Goal: Information Seeking & Learning: Check status

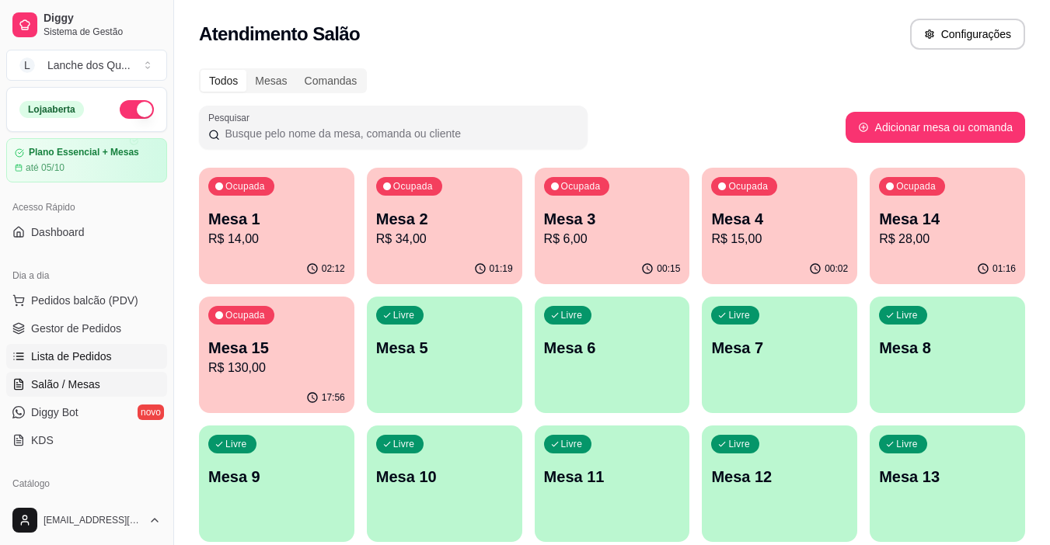
click at [78, 353] on span "Lista de Pedidos" at bounding box center [71, 357] width 81 height 16
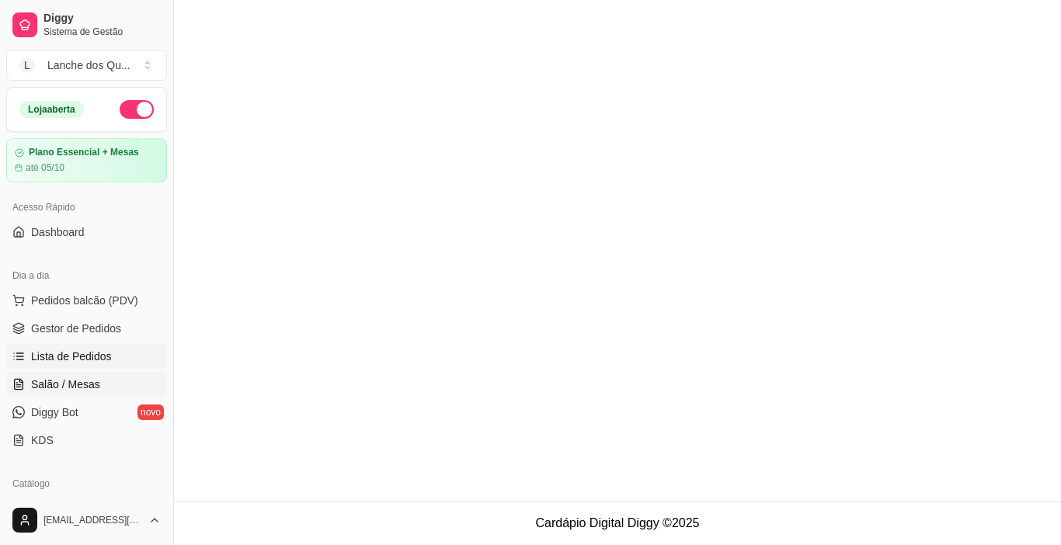
click at [80, 382] on span "Salão / Mesas" at bounding box center [65, 385] width 69 height 16
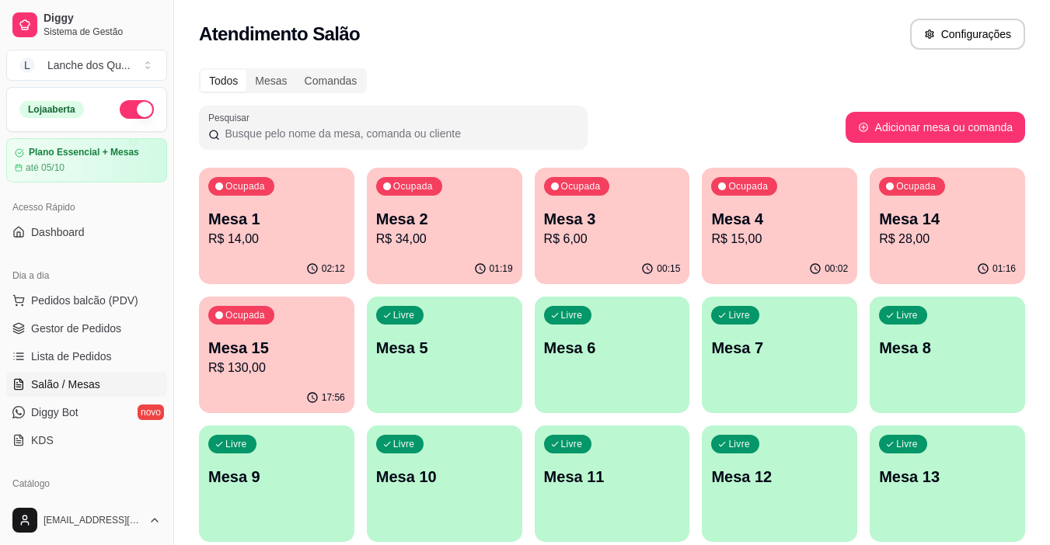
click at [287, 377] on p "R$ 130,00" at bounding box center [276, 368] width 137 height 19
click at [275, 242] on p "R$ 14,00" at bounding box center [276, 239] width 137 height 19
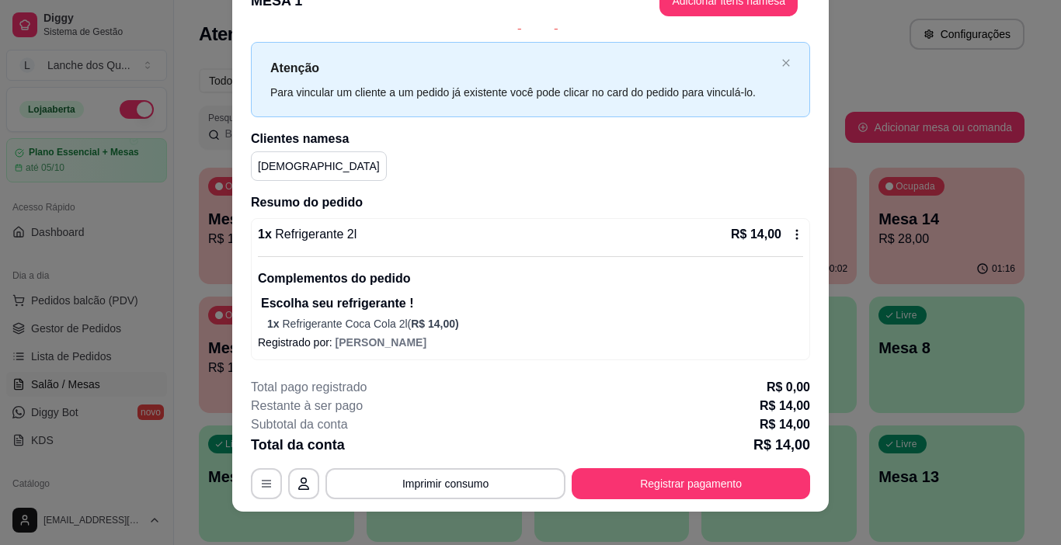
scroll to position [47, 0]
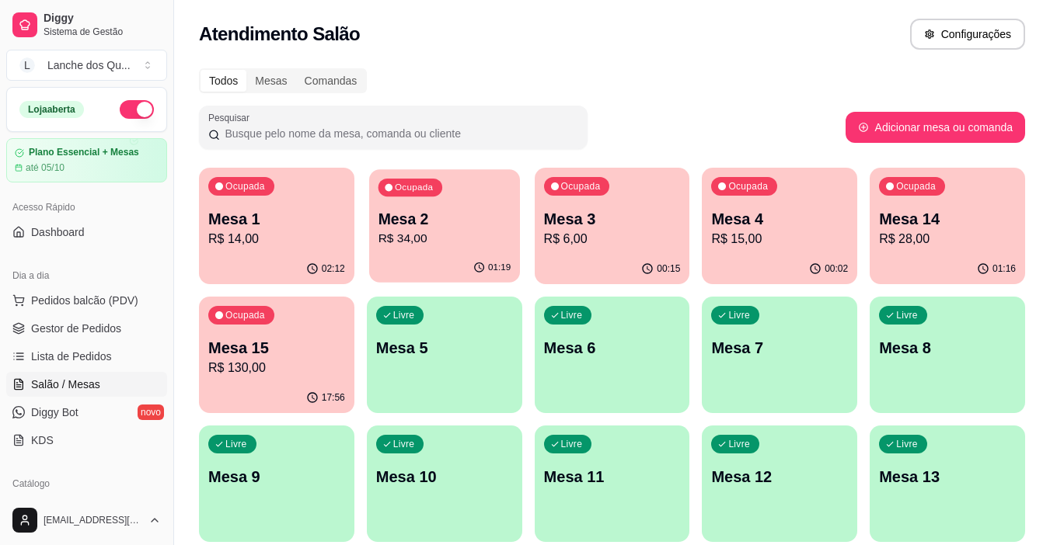
click at [448, 229] on div "Mesa 2 R$ 34,00" at bounding box center [444, 228] width 133 height 39
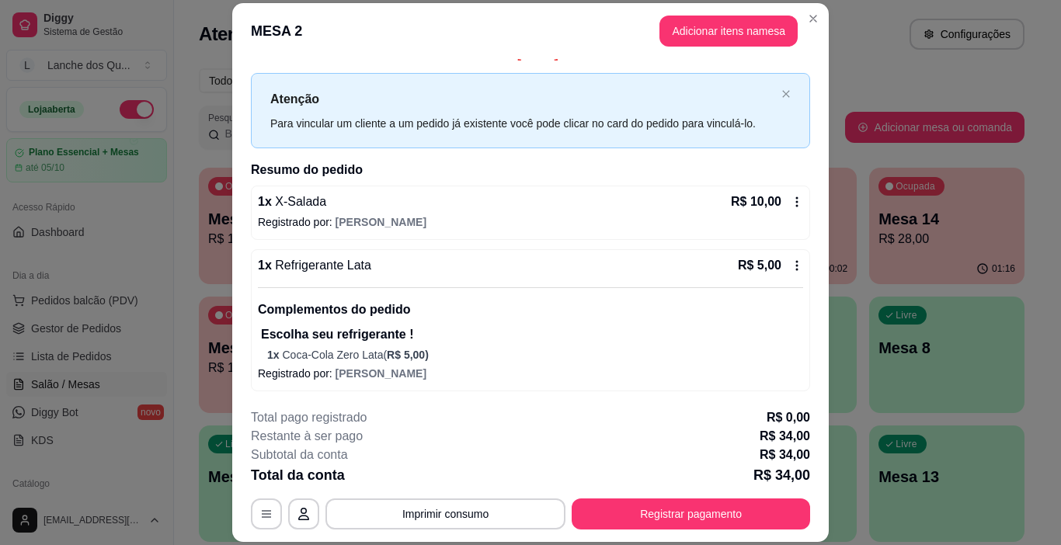
scroll to position [0, 0]
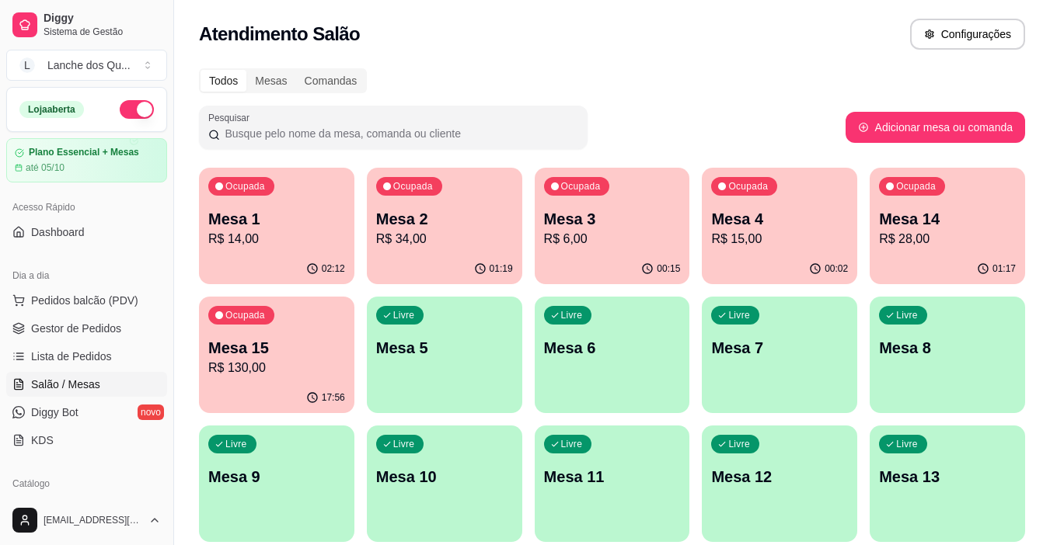
click at [565, 251] on div "Ocupada Mesa 3 R$ 6,00" at bounding box center [612, 211] width 155 height 86
click at [573, 231] on p "R$ 6,00" at bounding box center [612, 239] width 137 height 19
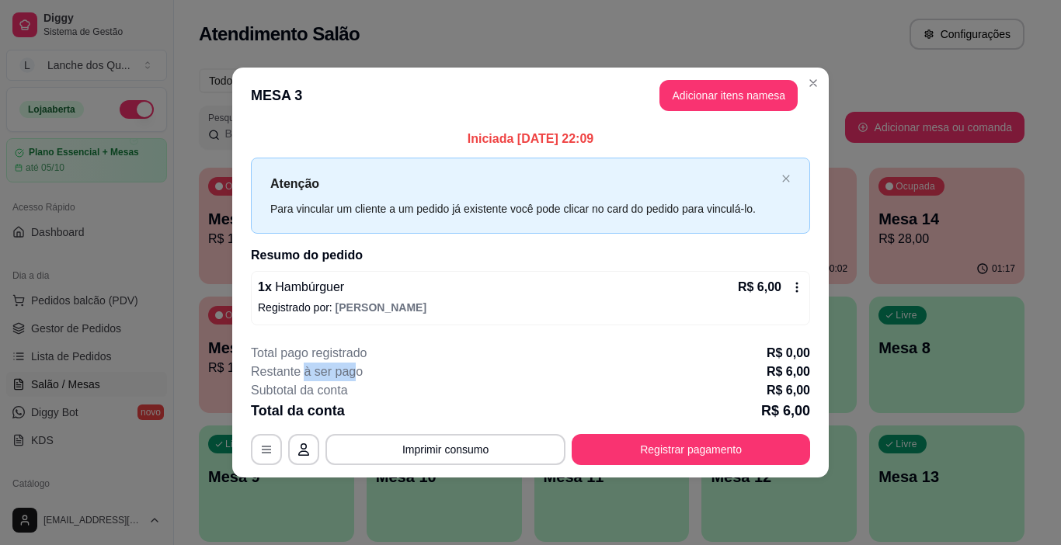
drag, startPoint x: 305, startPoint y: 369, endPoint x: 359, endPoint y: 368, distance: 53.6
click at [358, 368] on p "Restante à ser pago" at bounding box center [307, 372] width 112 height 19
click at [336, 386] on p "Subtotal da conta" at bounding box center [299, 391] width 97 height 19
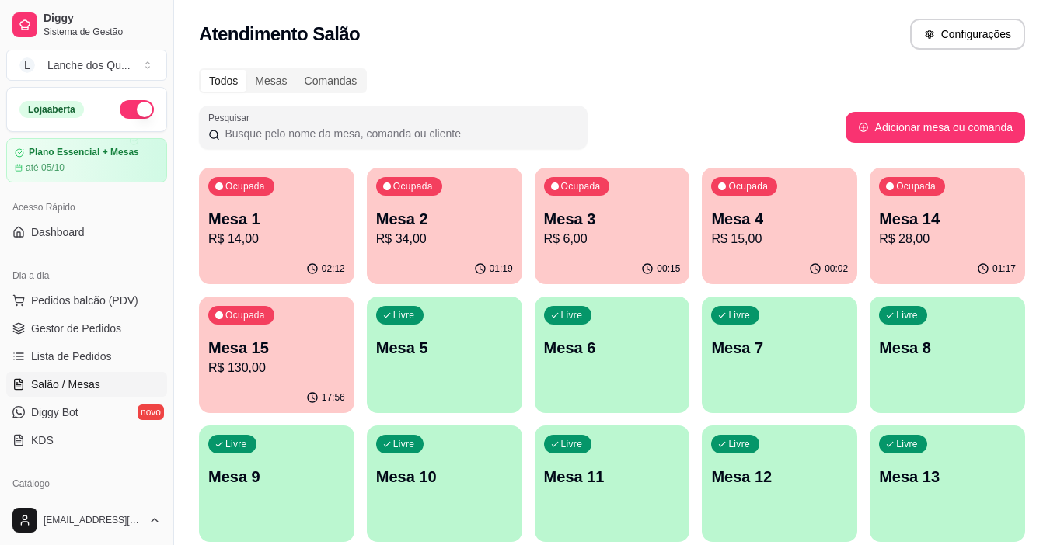
click at [760, 230] on p "R$ 15,00" at bounding box center [779, 239] width 137 height 19
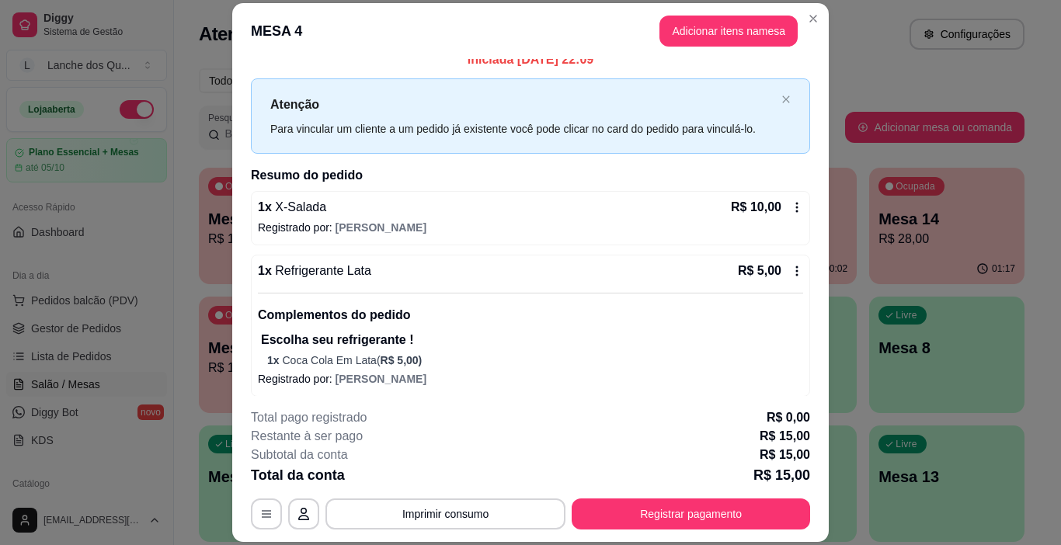
scroll to position [21, 0]
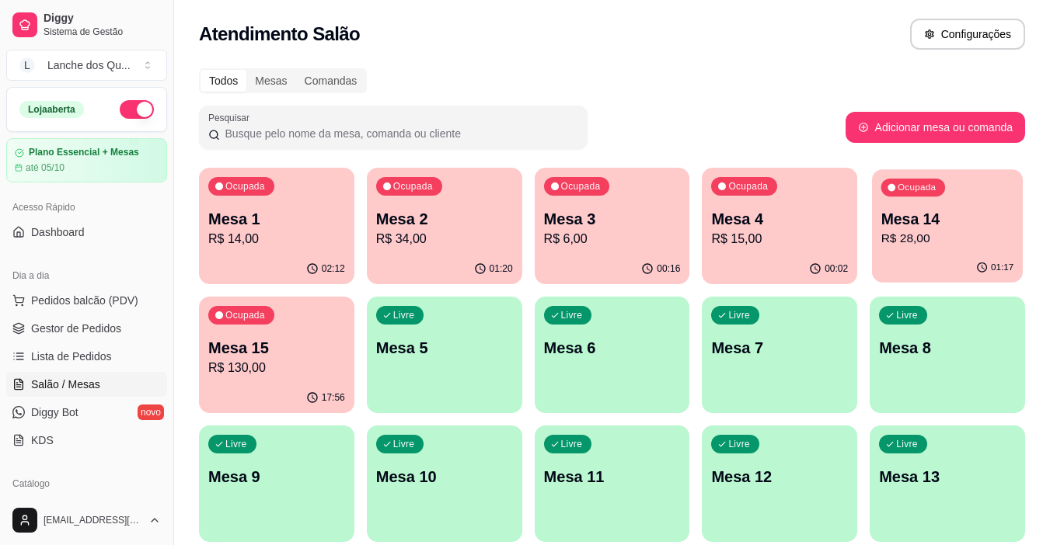
click at [986, 256] on div "01:17" at bounding box center [947, 268] width 151 height 30
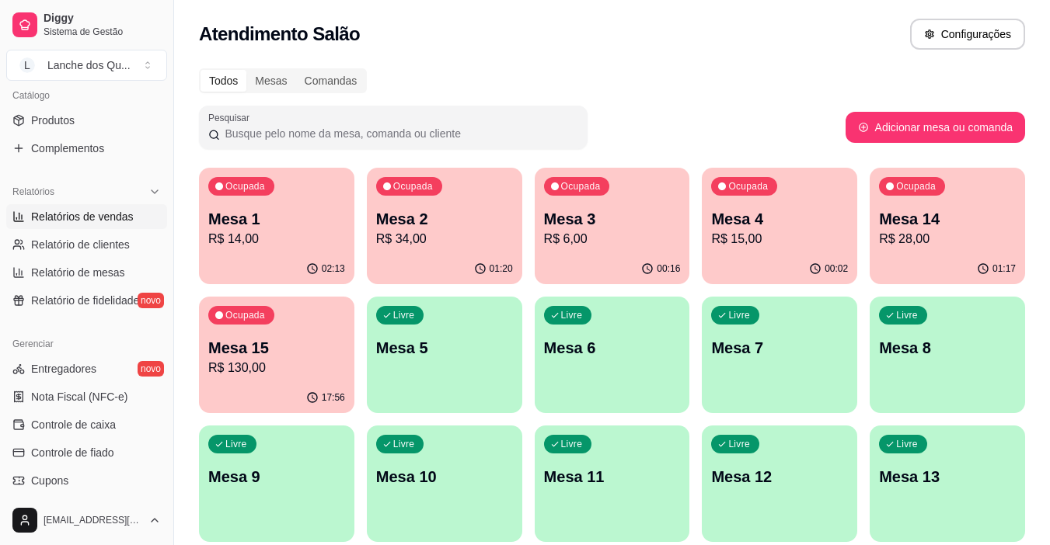
click at [79, 225] on link "Relatórios de vendas" at bounding box center [86, 216] width 161 height 25
select select "ALL"
select select "0"
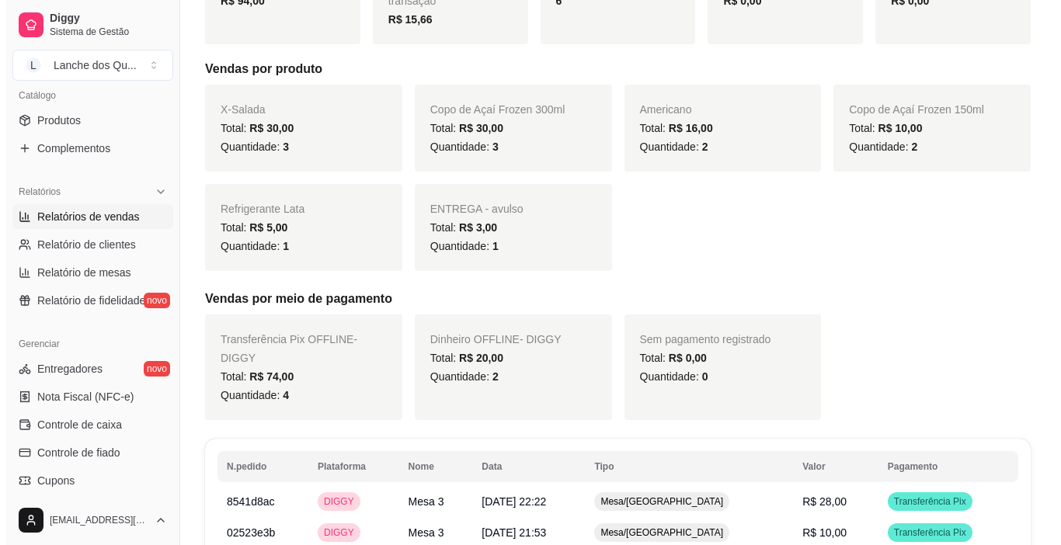
scroll to position [491, 0]
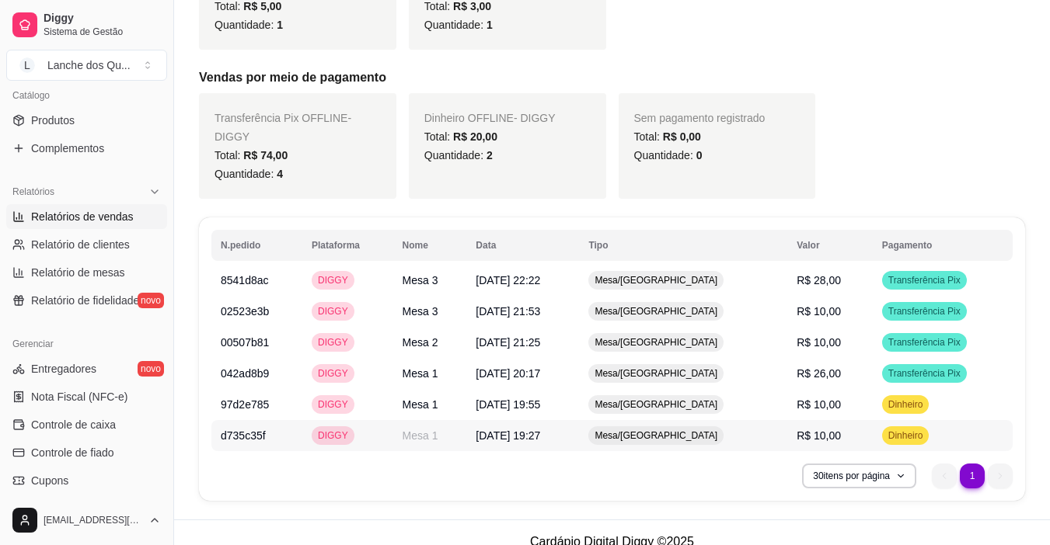
click at [765, 421] on td "Mesa/[GEOGRAPHIC_DATA]" at bounding box center [683, 435] width 208 height 31
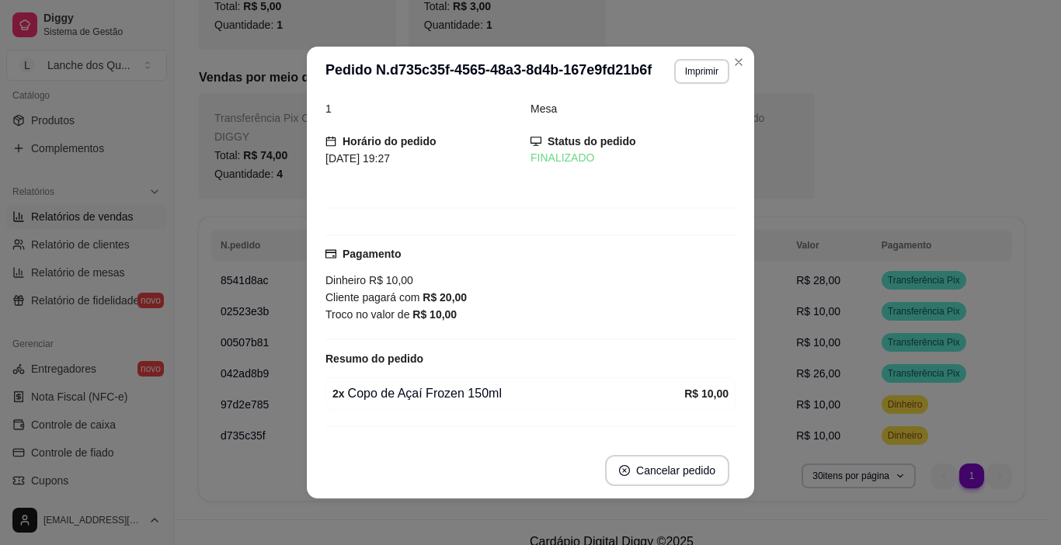
scroll to position [54, 0]
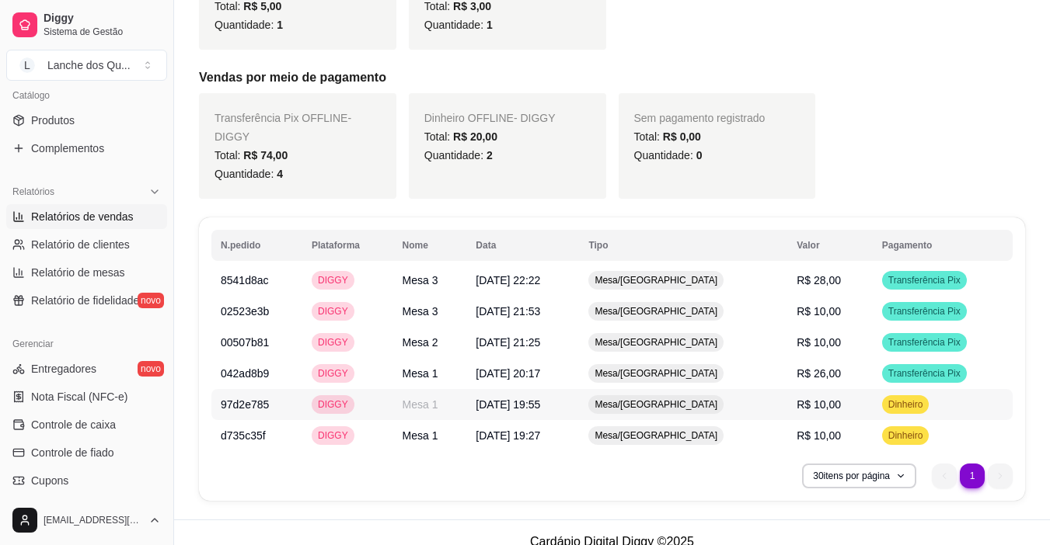
click at [843, 389] on td "R$ 10,00" at bounding box center [829, 404] width 85 height 31
click at [896, 364] on div "Transferência Pix" at bounding box center [924, 373] width 85 height 19
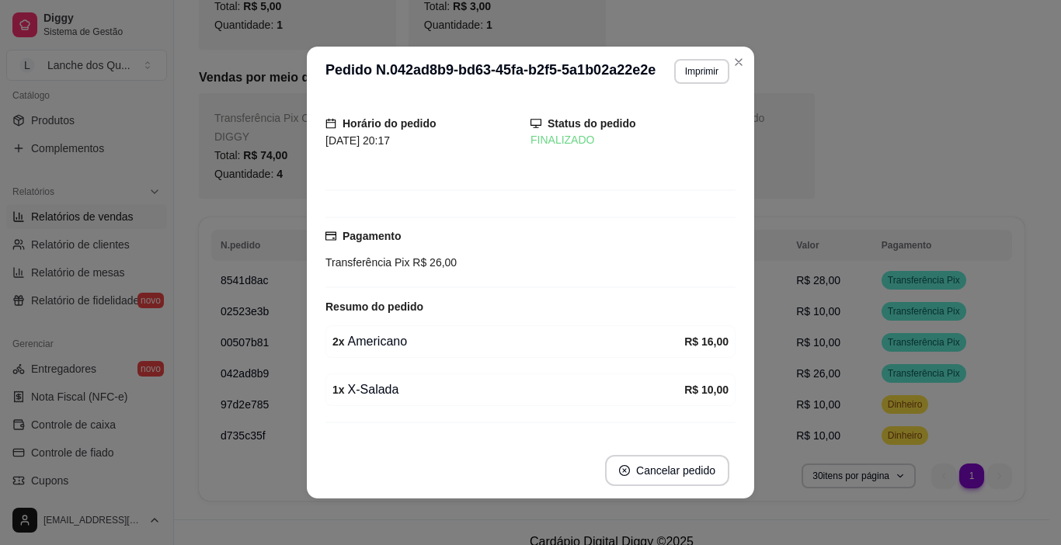
scroll to position [68, 0]
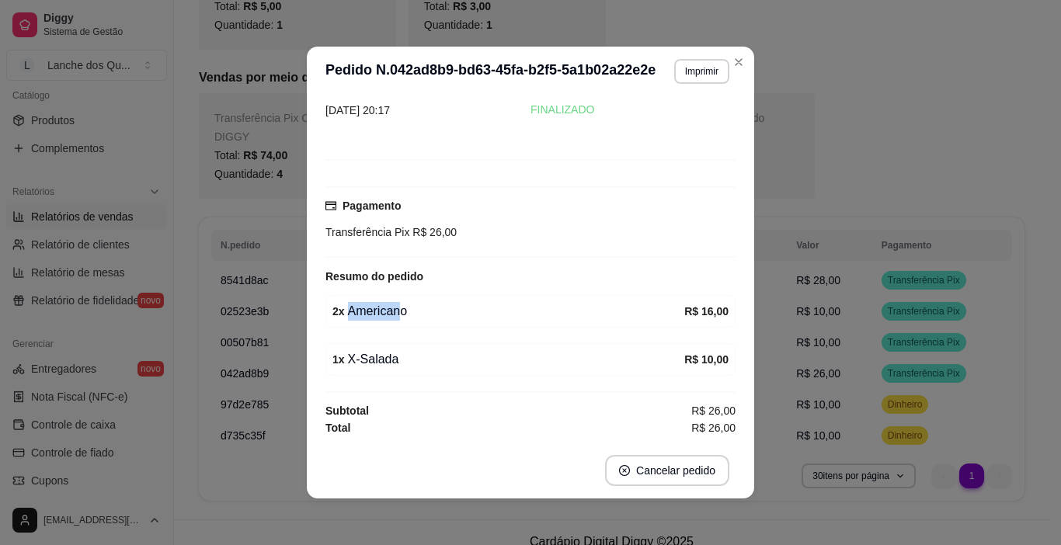
drag, startPoint x: 391, startPoint y: 312, endPoint x: 420, endPoint y: 308, distance: 29.8
click at [420, 308] on div "2 x Americano" at bounding box center [509, 311] width 352 height 19
click at [380, 359] on div "1 x X-Salada" at bounding box center [509, 359] width 352 height 19
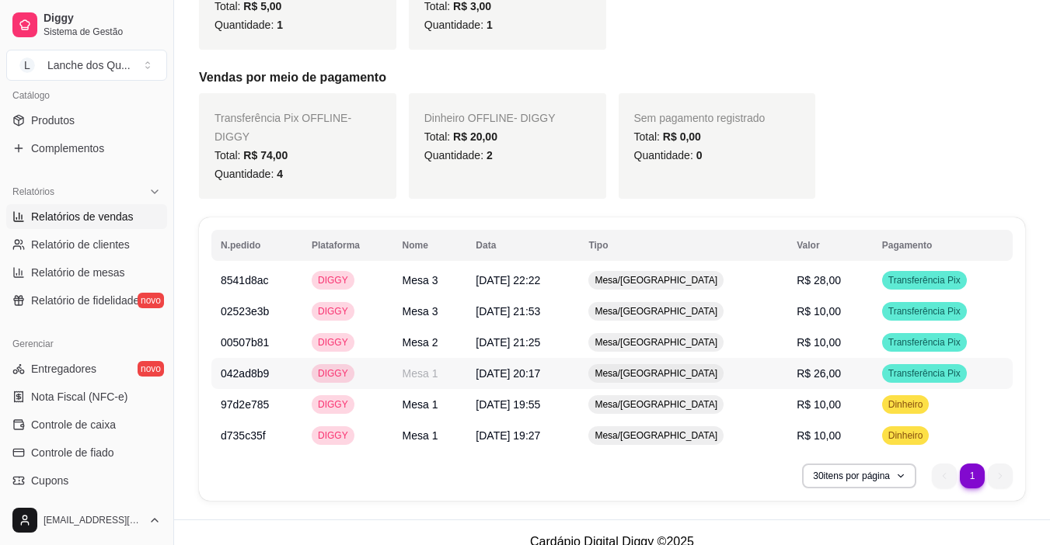
click at [910, 364] on div "Transferência Pix" at bounding box center [924, 373] width 85 height 19
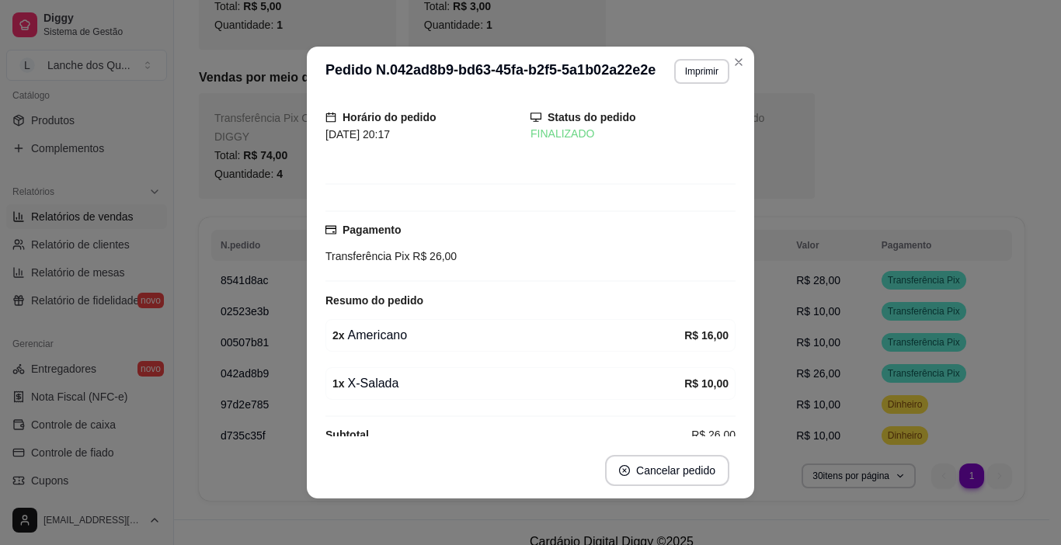
scroll to position [68, 0]
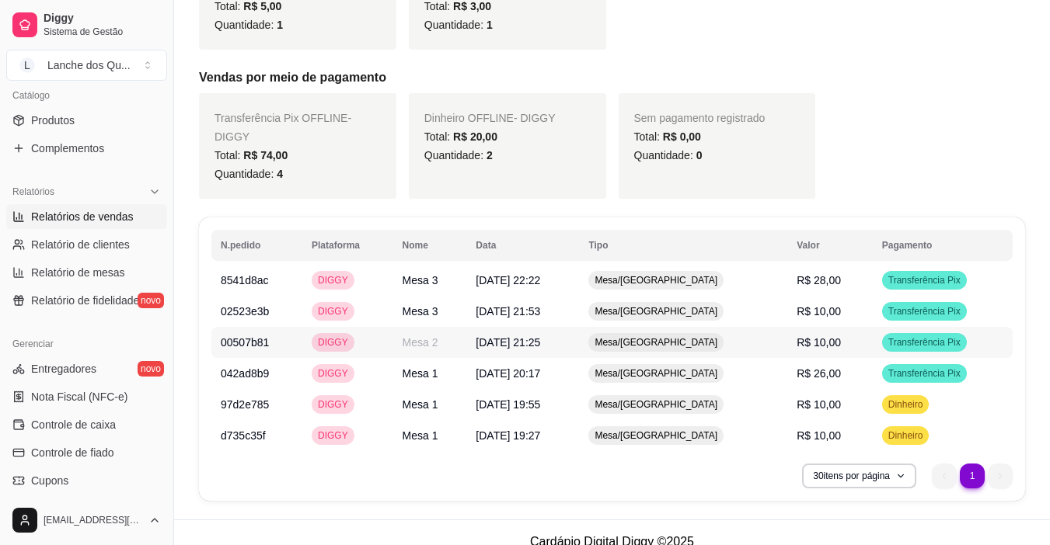
click at [910, 336] on span "Transferência Pix" at bounding box center [924, 342] width 78 height 12
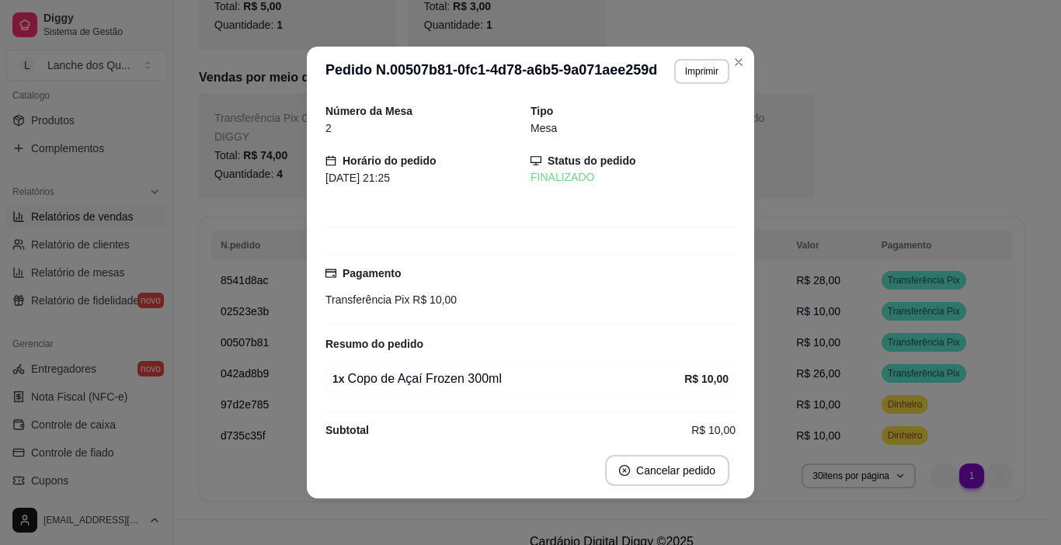
scroll to position [19, 0]
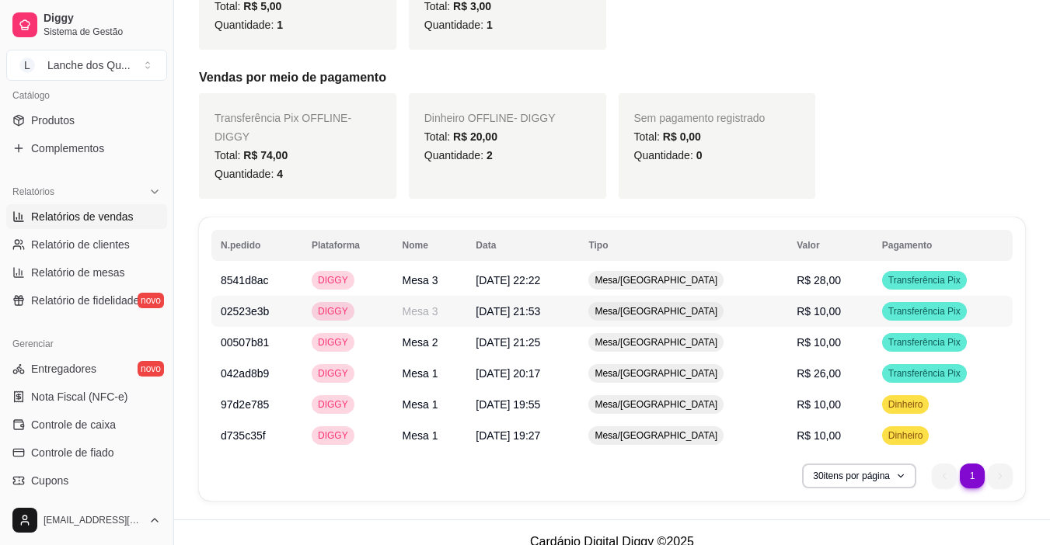
click at [936, 305] on span "Transferência Pix" at bounding box center [924, 311] width 78 height 12
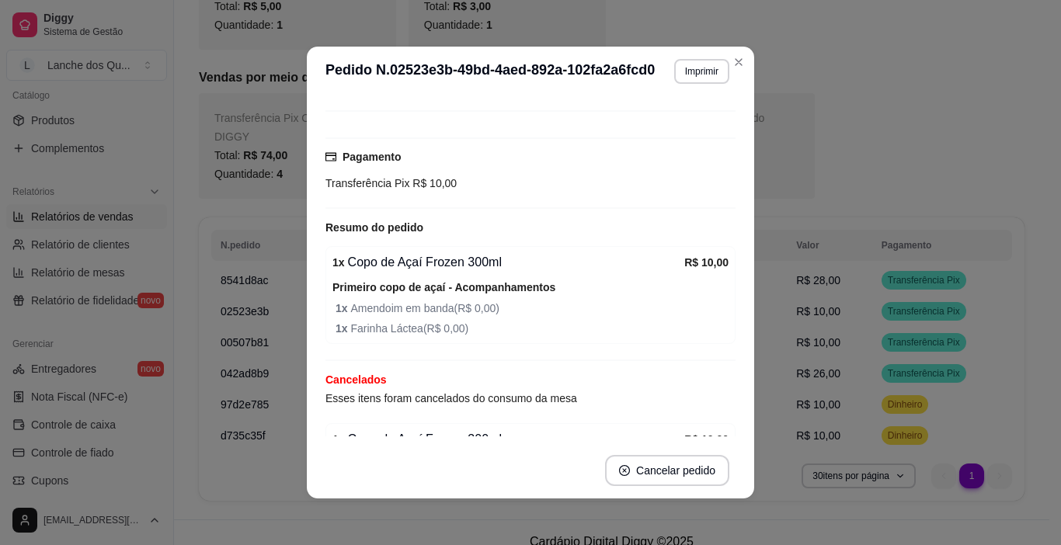
scroll to position [41, 0]
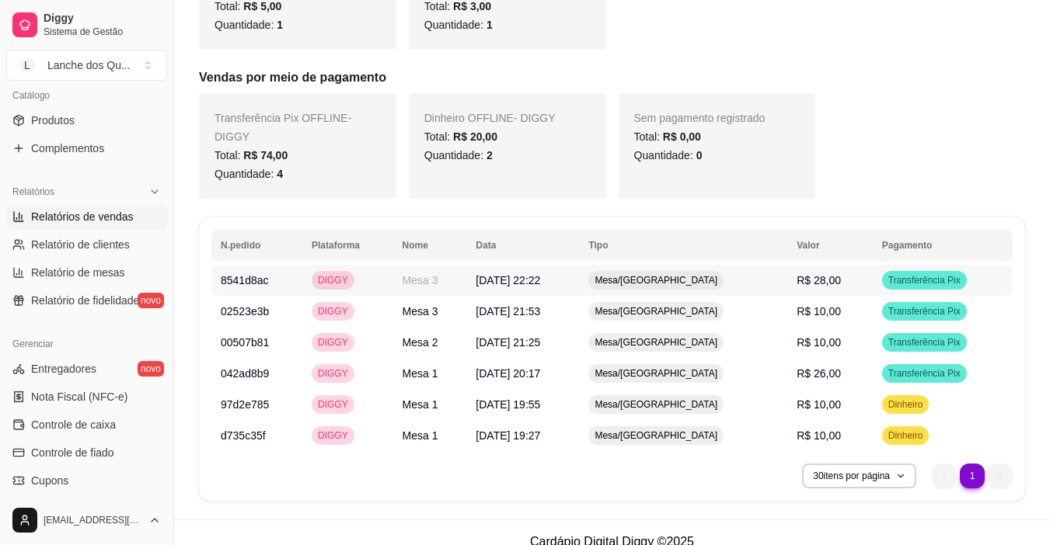
click at [892, 274] on span "Transferência Pix" at bounding box center [924, 280] width 78 height 12
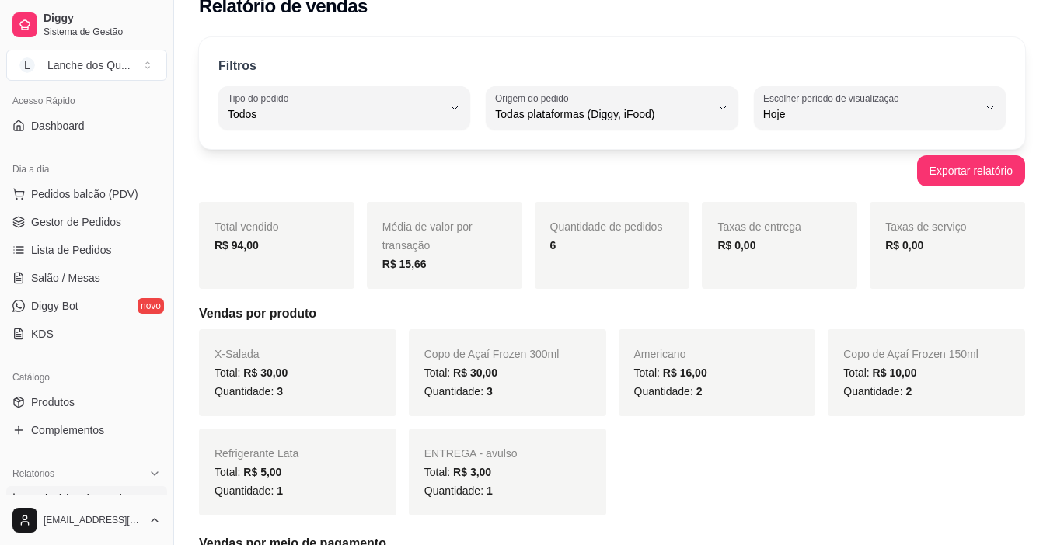
scroll to position [78, 0]
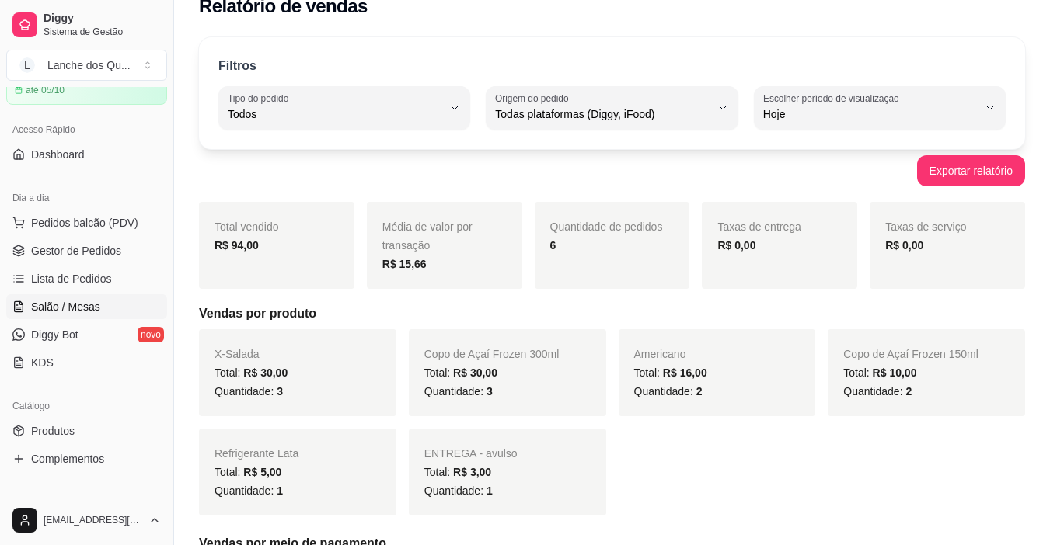
click at [89, 303] on span "Salão / Mesas" at bounding box center [65, 307] width 69 height 16
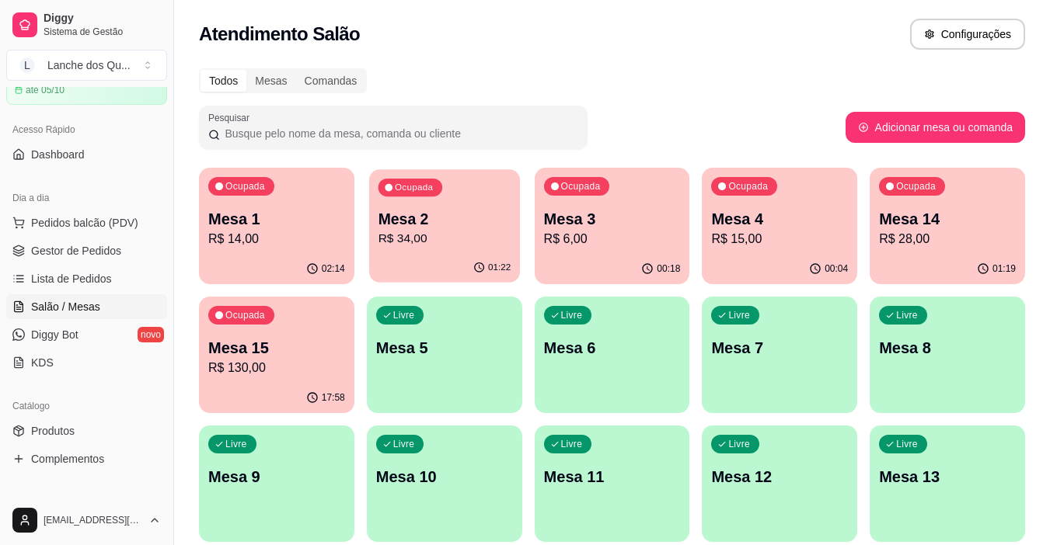
click at [448, 253] on div "Ocupada Mesa 2 R$ 34,00" at bounding box center [444, 211] width 151 height 84
click at [70, 265] on ul "Pedidos balcão (PDV) Gestor de Pedidos Lista de Pedidos Salão / Mesas Diggy Bot…" at bounding box center [86, 293] width 161 height 165
click at [68, 281] on span "Lista de Pedidos" at bounding box center [71, 279] width 81 height 16
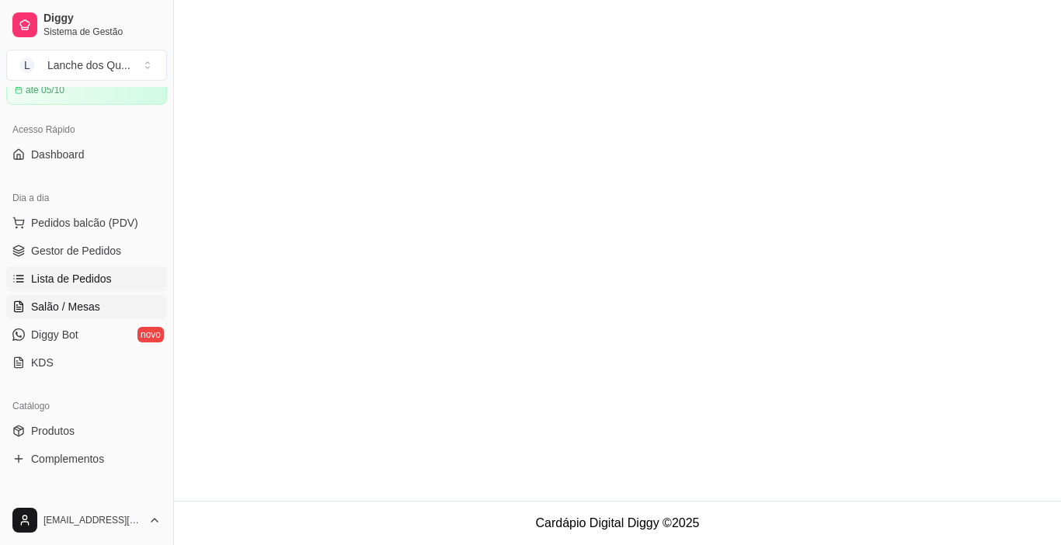
click at [67, 308] on span "Salão / Mesas" at bounding box center [65, 307] width 69 height 16
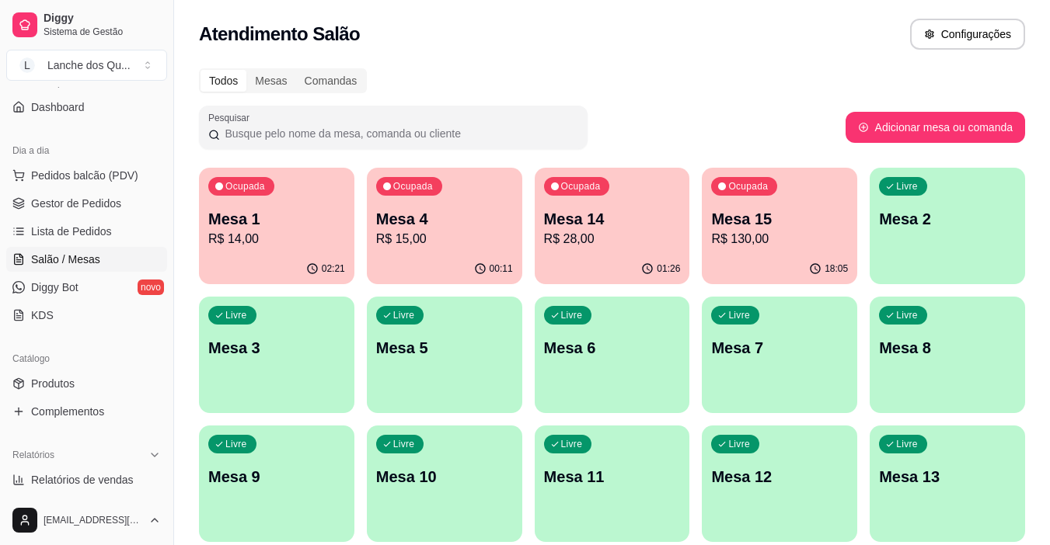
scroll to position [311, 0]
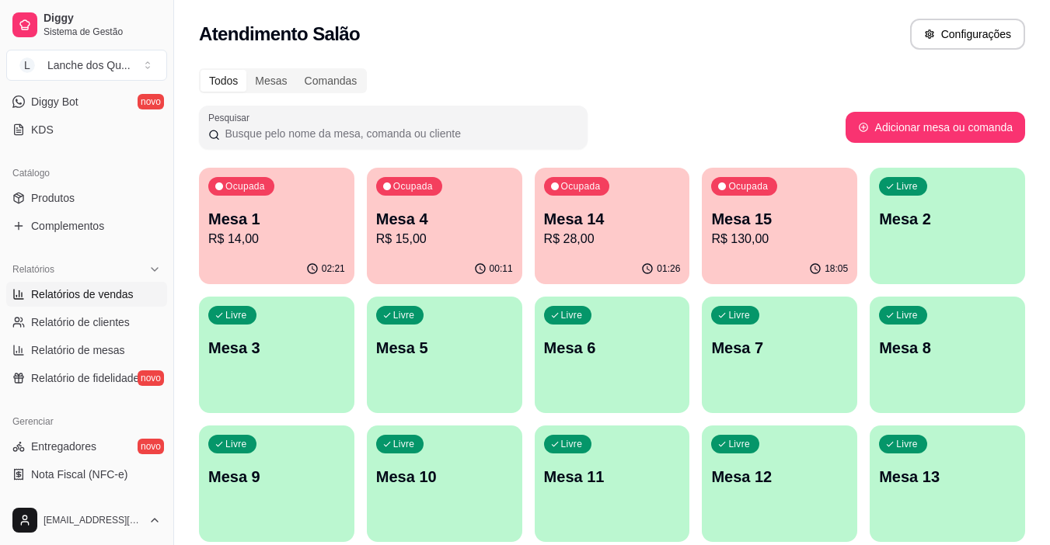
click at [78, 300] on span "Relatórios de vendas" at bounding box center [82, 295] width 103 height 16
select select "ALL"
select select "0"
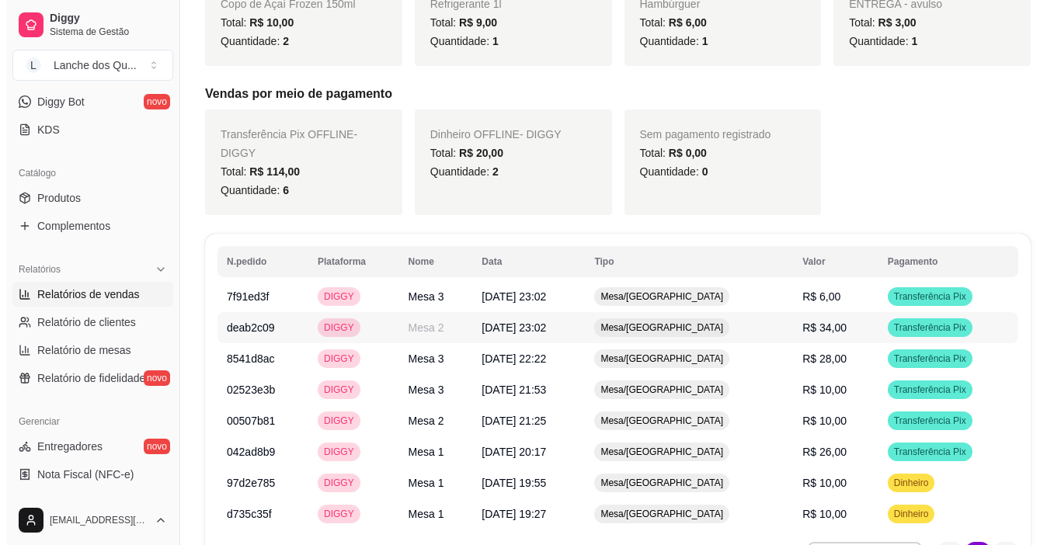
scroll to position [553, 0]
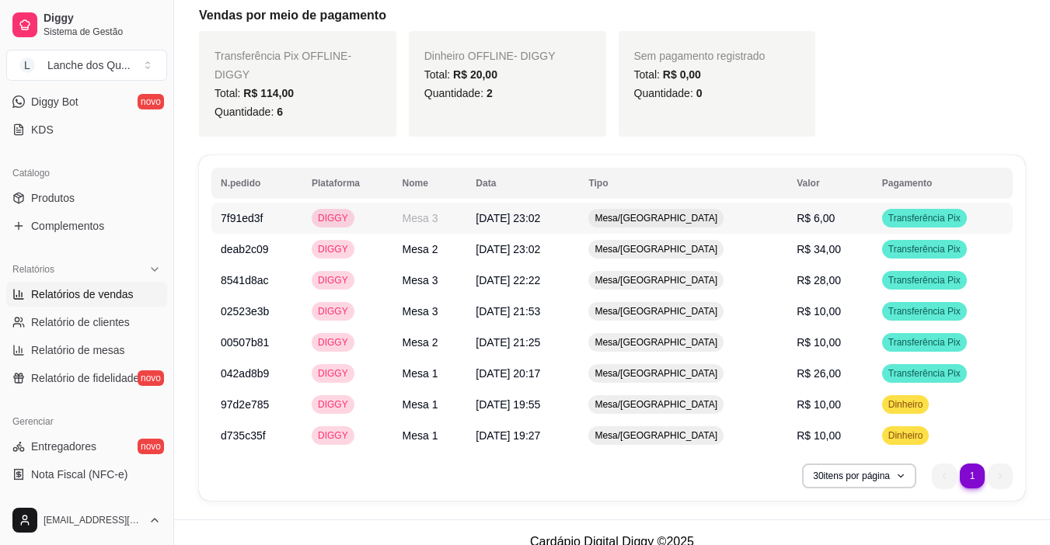
click at [918, 212] on span "Transferência Pix" at bounding box center [924, 218] width 78 height 12
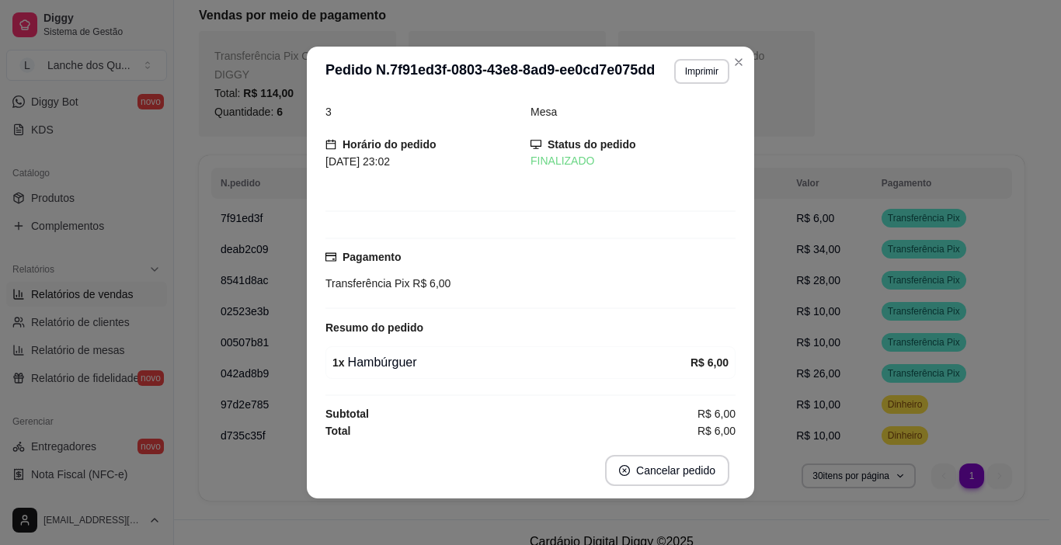
scroll to position [19, 0]
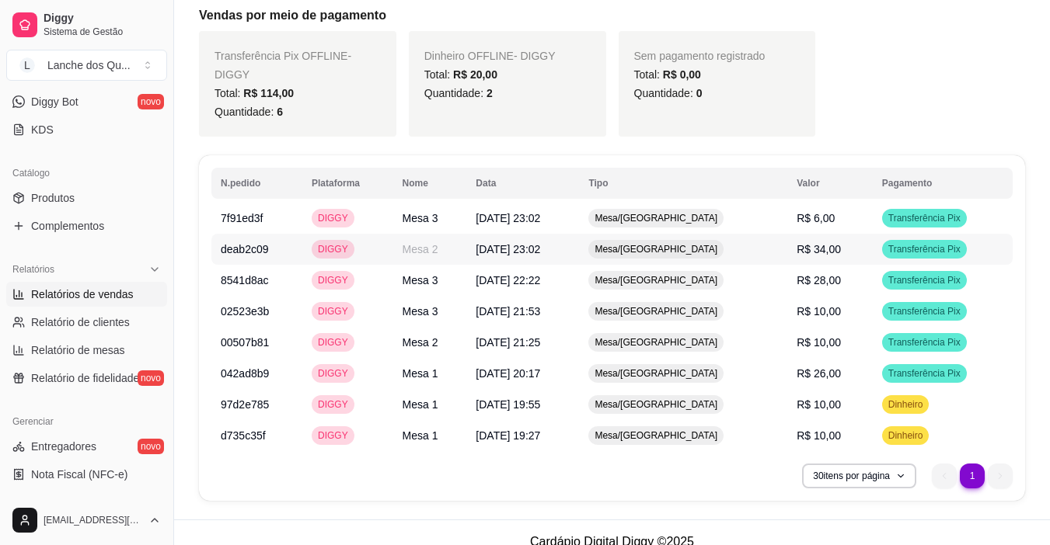
click at [880, 234] on td "Transferência Pix" at bounding box center [943, 249] width 140 height 31
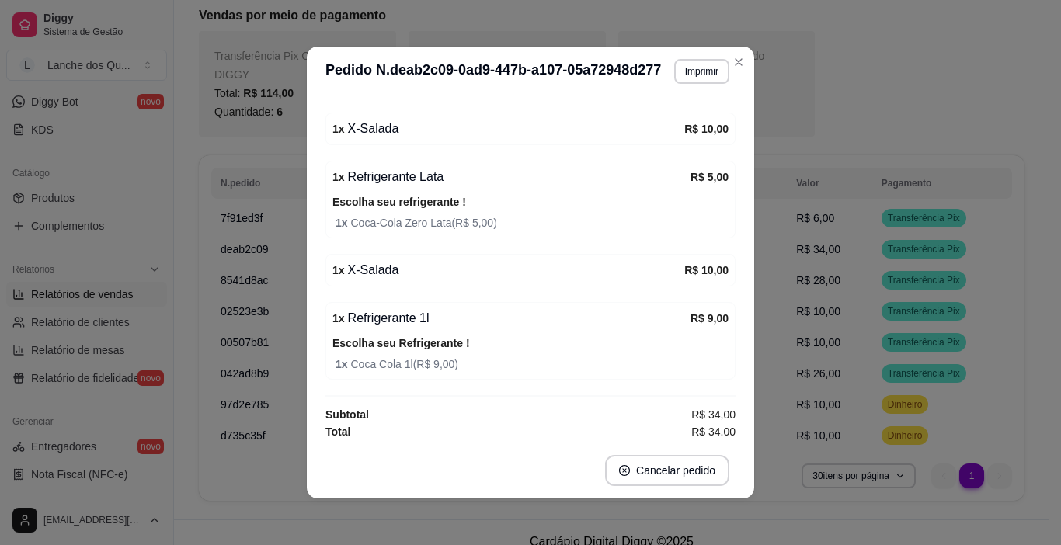
scroll to position [254, 0]
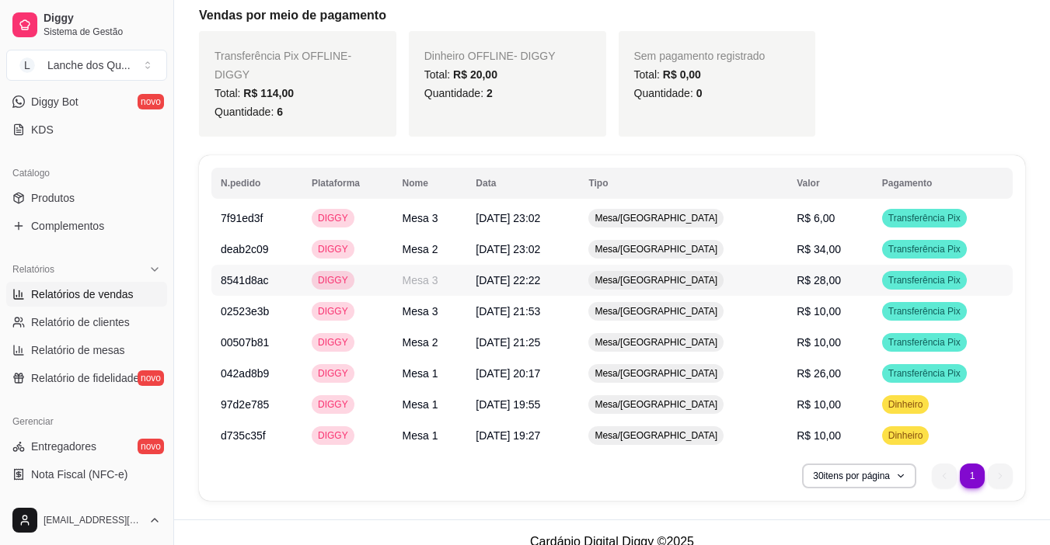
click at [890, 274] on span "Transferência Pix" at bounding box center [924, 280] width 78 height 12
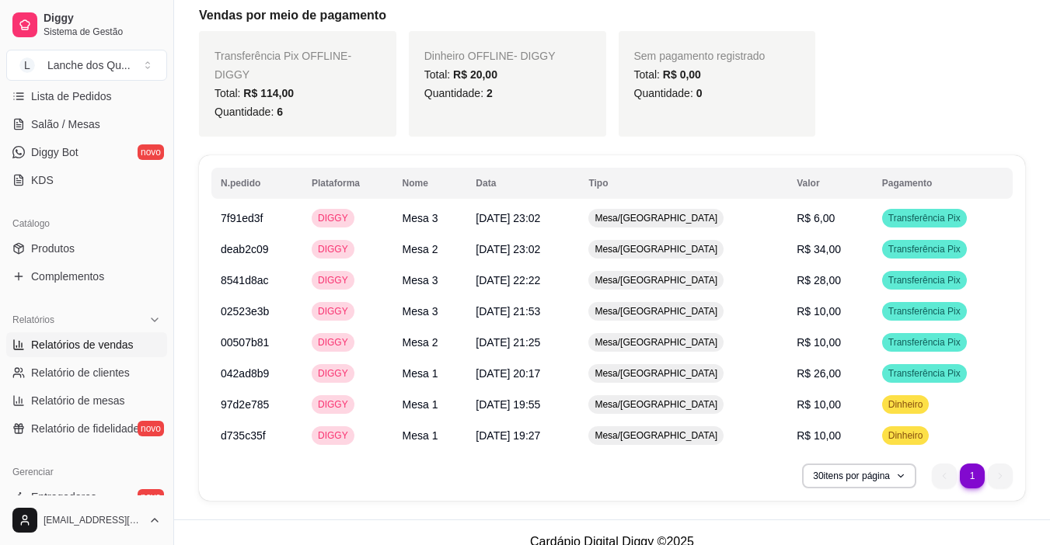
scroll to position [233, 0]
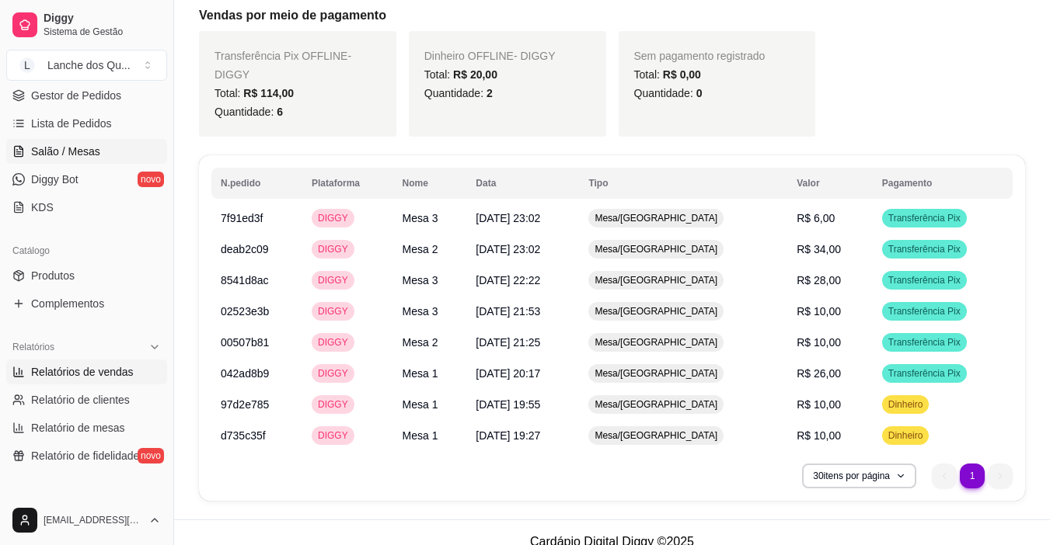
click at [78, 150] on span "Salão / Mesas" at bounding box center [65, 152] width 69 height 16
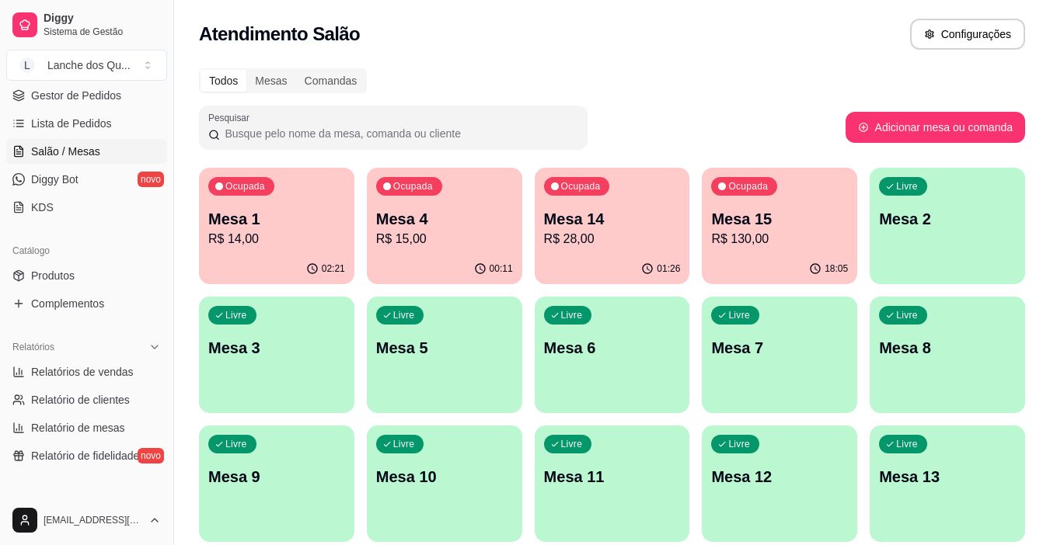
click at [281, 239] on p "R$ 14,00" at bounding box center [276, 239] width 137 height 19
click at [490, 198] on div "Ocupada Mesa 4 R$ 15,00" at bounding box center [444, 211] width 151 height 84
click at [636, 232] on p "R$ 28,00" at bounding box center [611, 239] width 133 height 18
click at [109, 358] on div "Relatórios" at bounding box center [86, 347] width 161 height 25
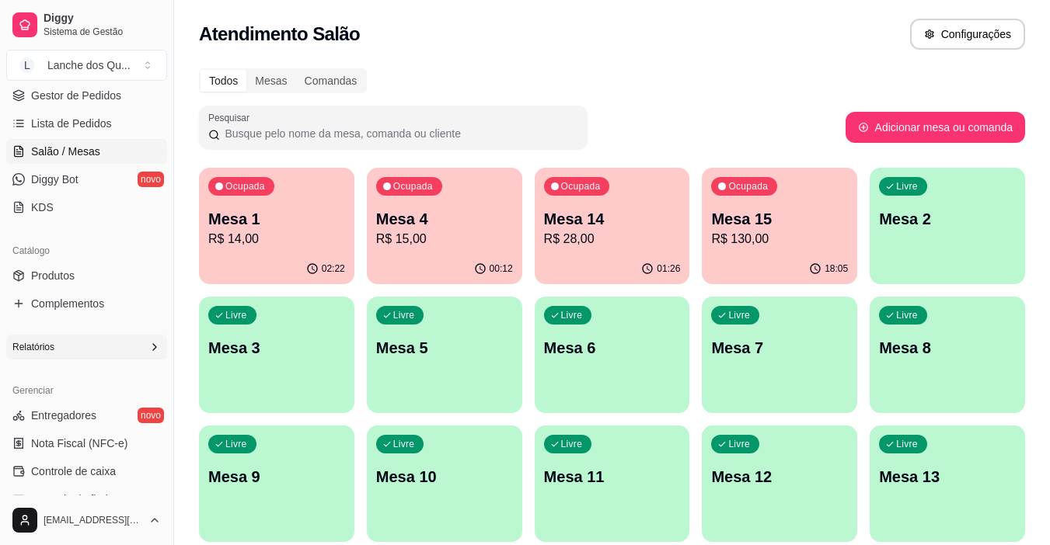
click at [78, 349] on div "Relatórios" at bounding box center [86, 347] width 161 height 25
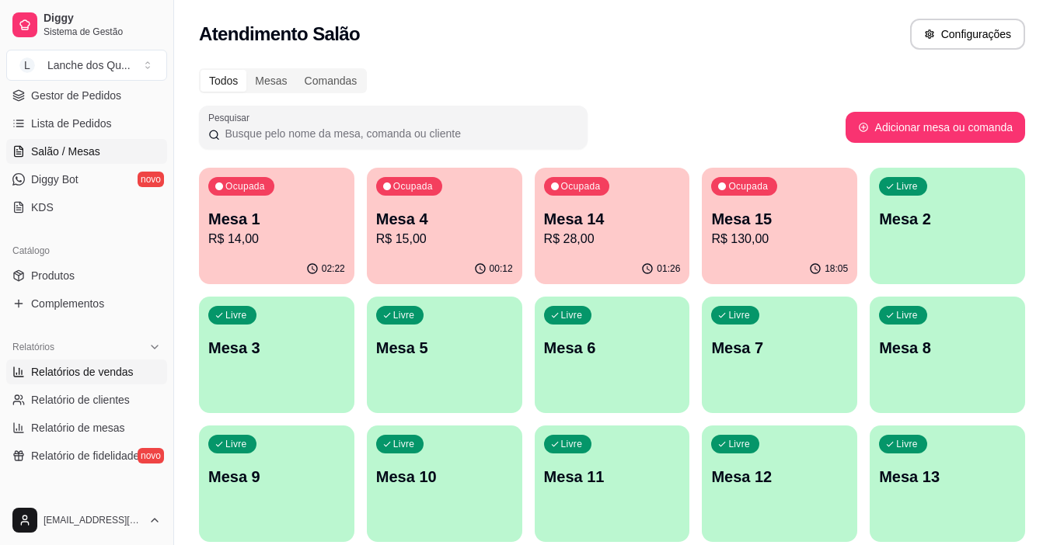
click at [72, 377] on span "Relatórios de vendas" at bounding box center [82, 372] width 103 height 16
select select "ALL"
select select "0"
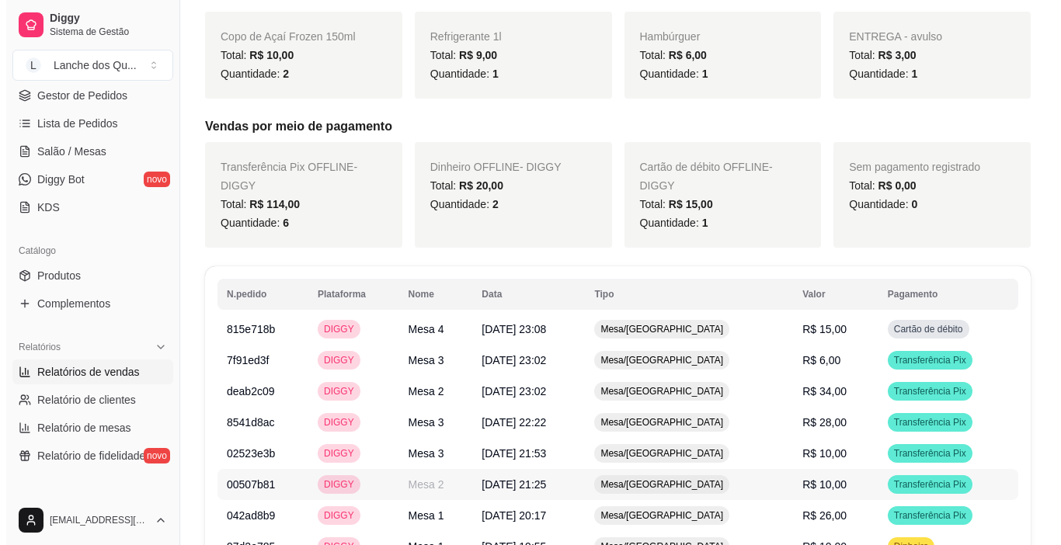
scroll to position [544, 0]
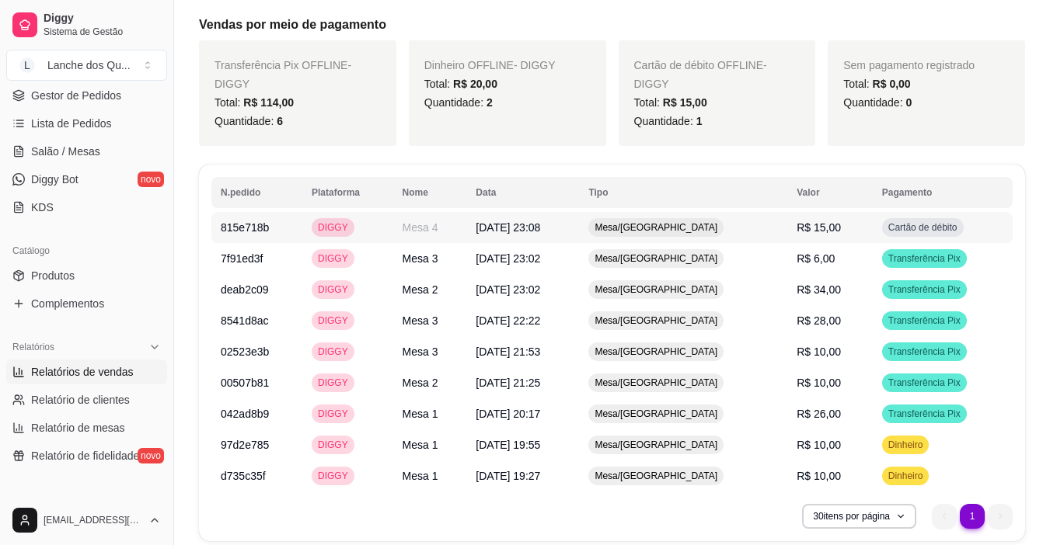
click at [849, 230] on td "R$ 15,00" at bounding box center [829, 227] width 85 height 31
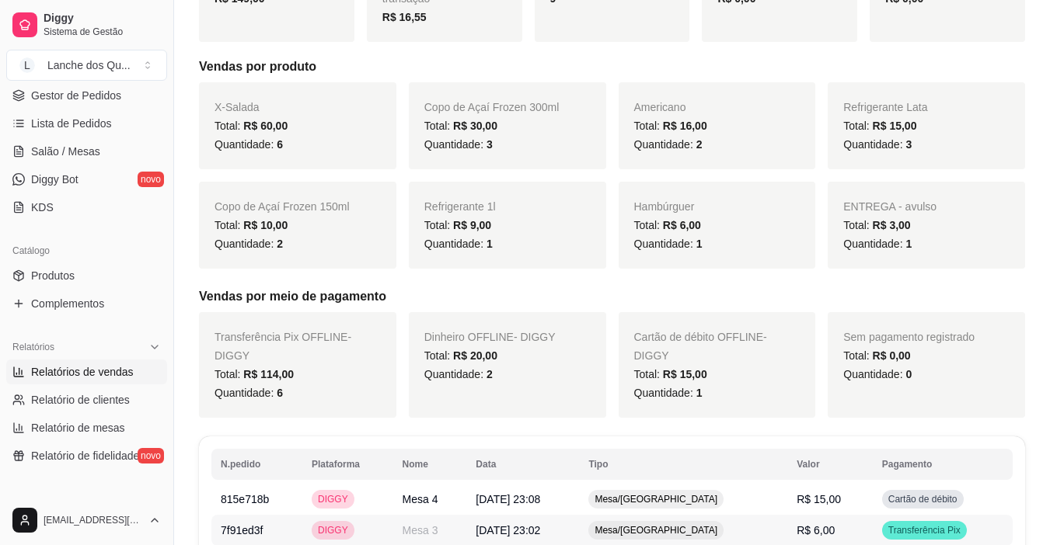
scroll to position [389, 0]
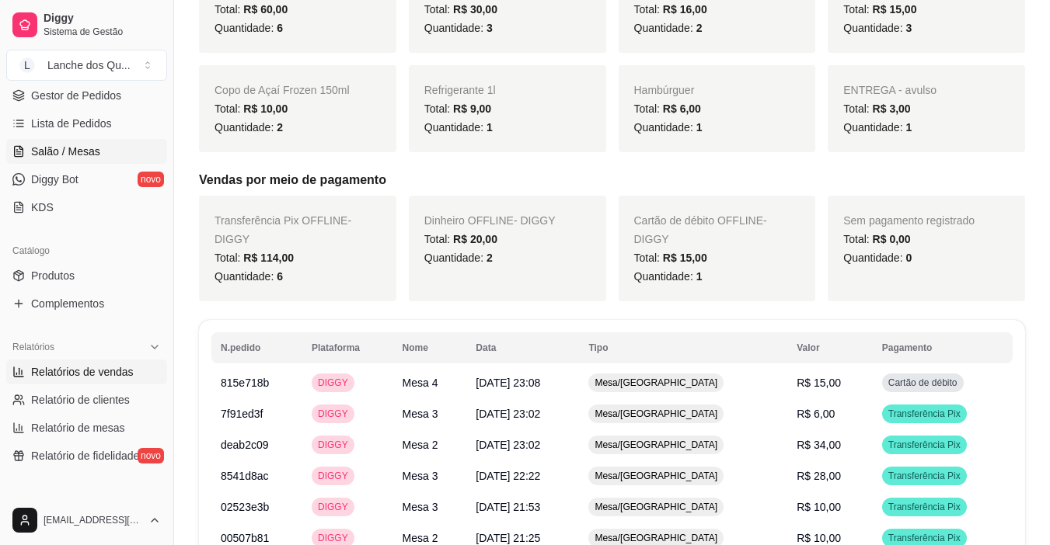
click at [75, 160] on link "Salão / Mesas" at bounding box center [86, 151] width 161 height 25
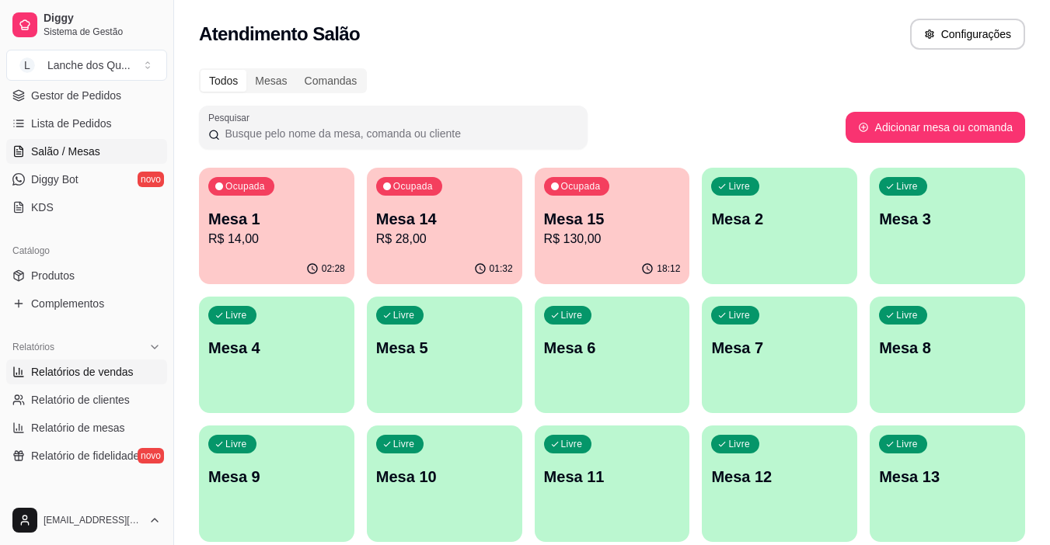
click at [36, 377] on span "Relatórios de vendas" at bounding box center [82, 372] width 103 height 16
select select "ALL"
select select "0"
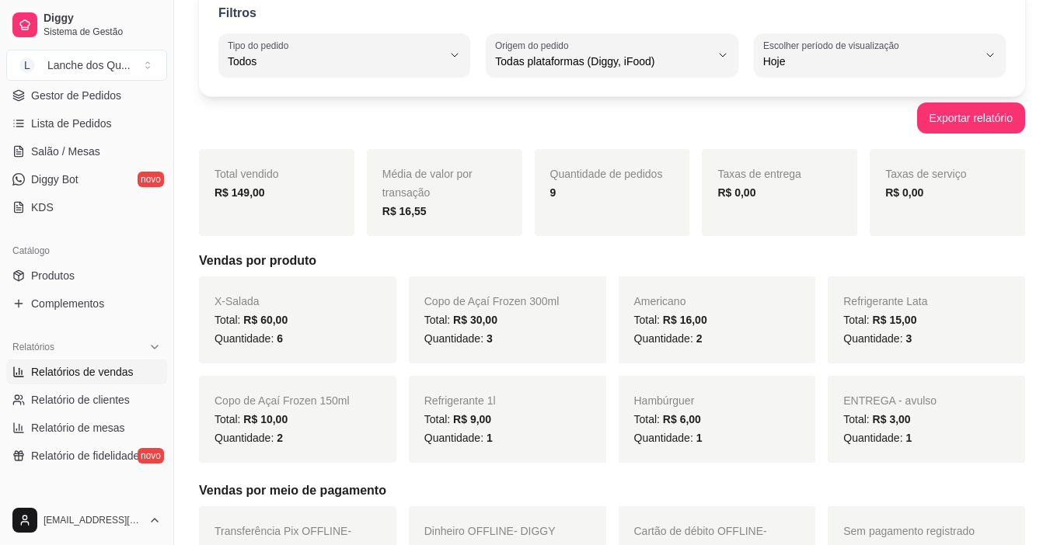
scroll to position [233, 0]
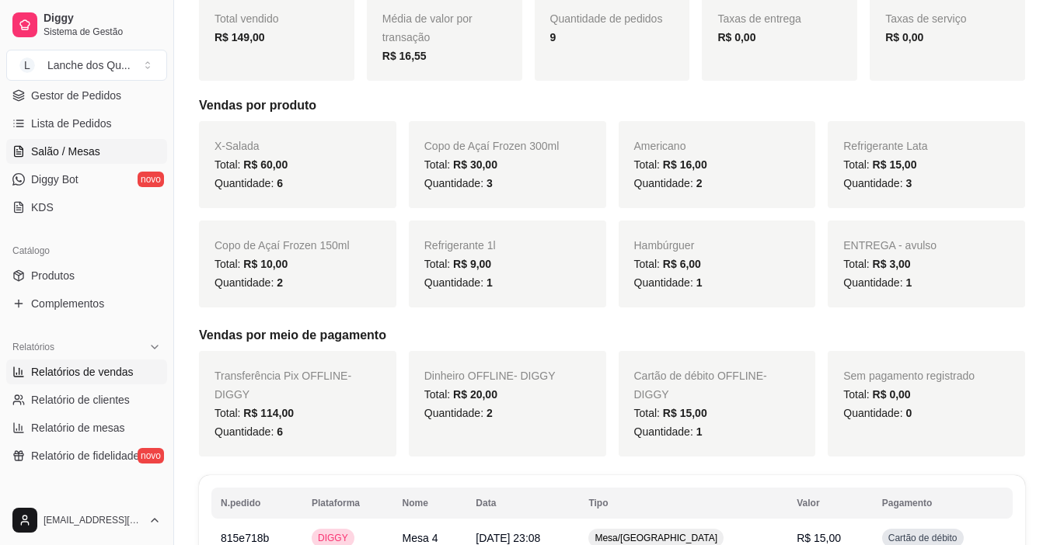
click at [68, 142] on link "Salão / Mesas" at bounding box center [86, 151] width 161 height 25
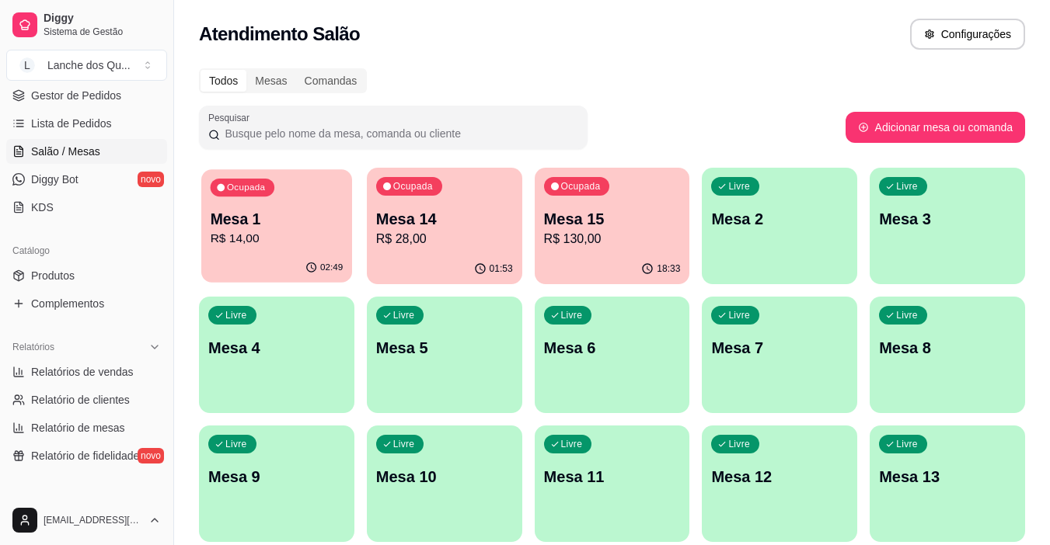
click at [292, 232] on p "R$ 14,00" at bounding box center [277, 239] width 133 height 18
click at [79, 378] on span "Relatórios de vendas" at bounding box center [82, 372] width 103 height 16
select select "ALL"
select select "0"
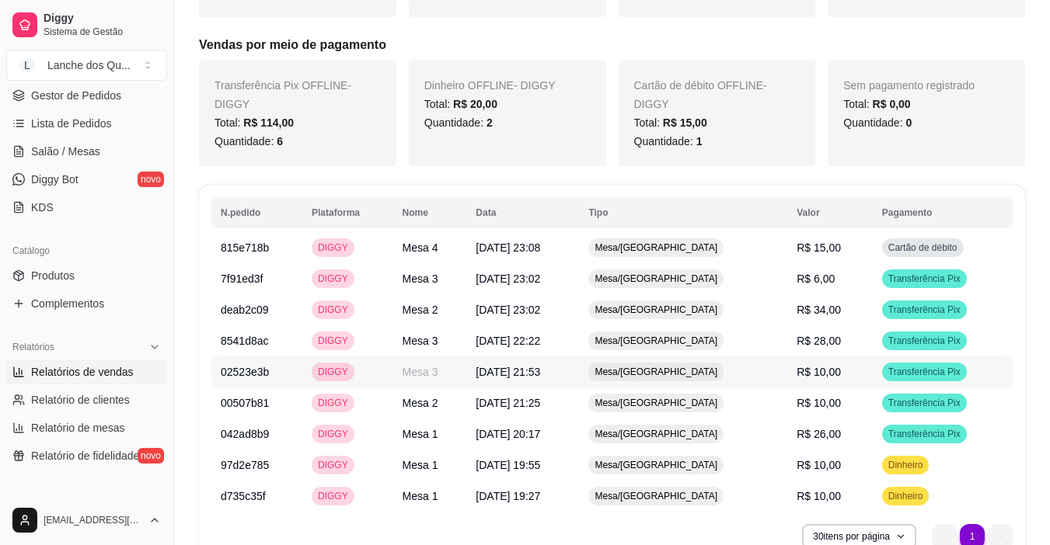
scroll to position [370, 0]
